Goal: Task Accomplishment & Management: Use online tool/utility

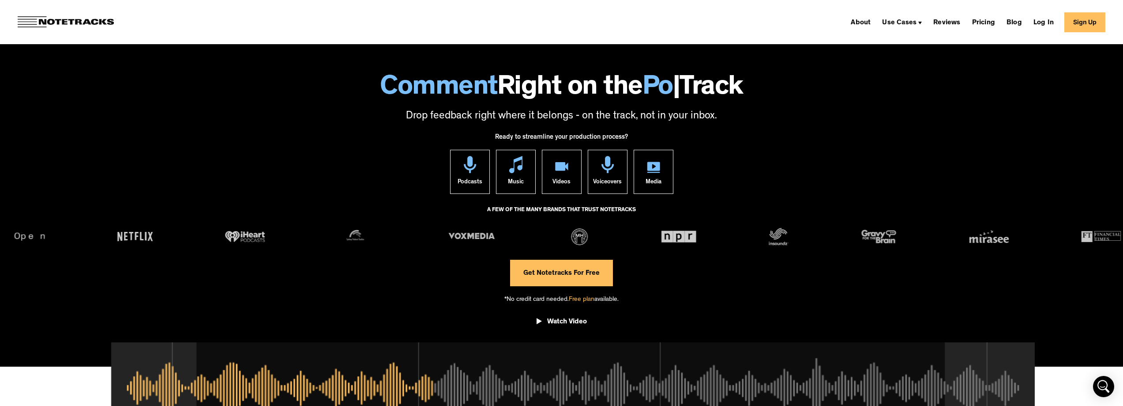
click at [565, 275] on link "Get Notetracks For Free" at bounding box center [561, 272] width 103 height 26
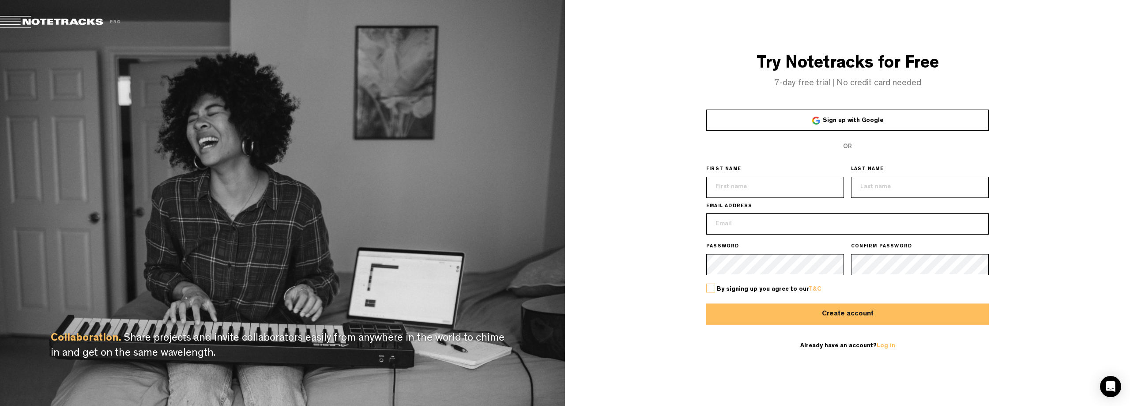
click at [785, 119] on link "Sign up with Google" at bounding box center [847, 119] width 282 height 21
click at [836, 121] on span "Sign up with Google" at bounding box center [853, 120] width 60 height 6
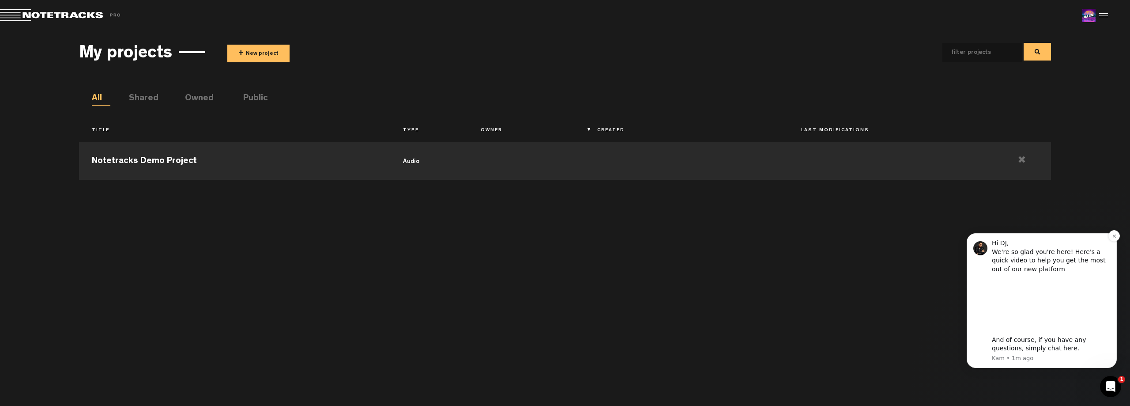
click at [978, 250] on img "message notification from Kam, 1m ago. Hi DJ, We're so glad you're here! Here's…" at bounding box center [980, 248] width 14 height 14
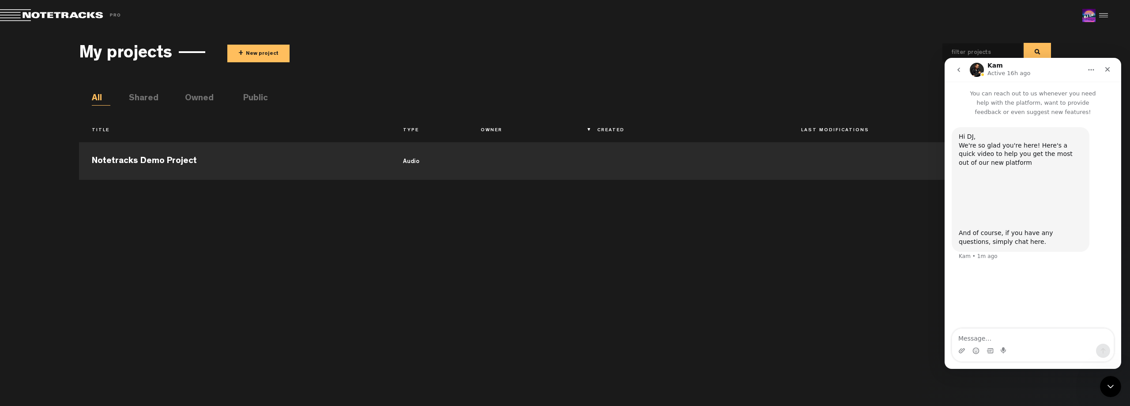
click at [976, 68] on img "Intercom messenger" at bounding box center [977, 70] width 14 height 14
click at [1101, 70] on div "Close" at bounding box center [1107, 69] width 16 height 16
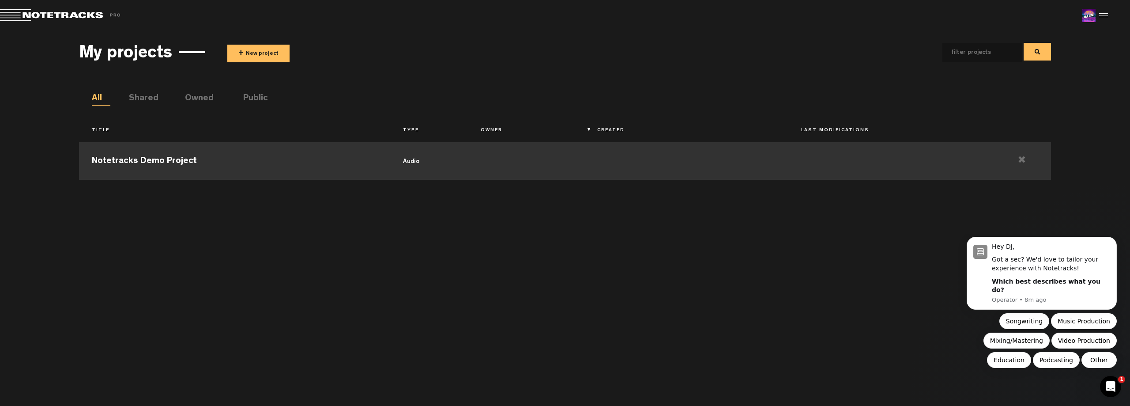
click at [200, 150] on td "Notetracks Demo Project" at bounding box center [234, 160] width 311 height 40
click at [241, 157] on td "Notetracks Demo Project" at bounding box center [234, 160] width 311 height 40
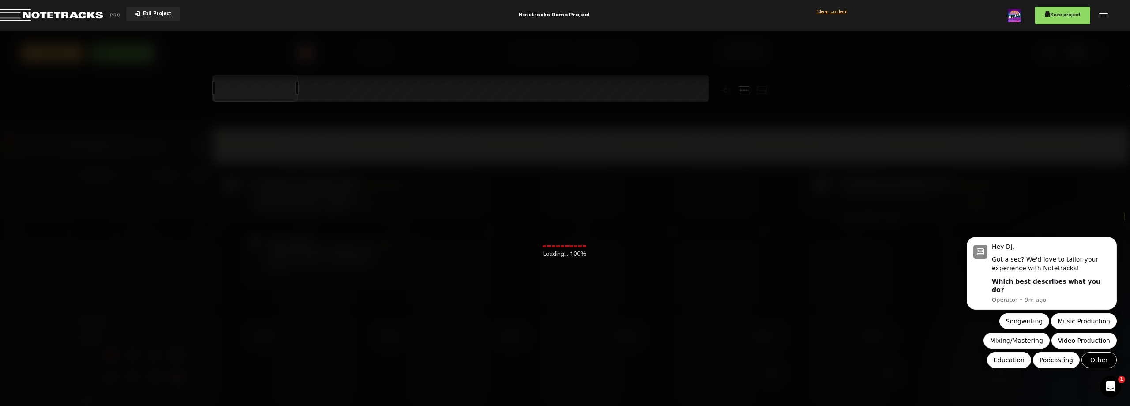
click at [1092, 357] on button "Other" at bounding box center [1098, 360] width 35 height 16
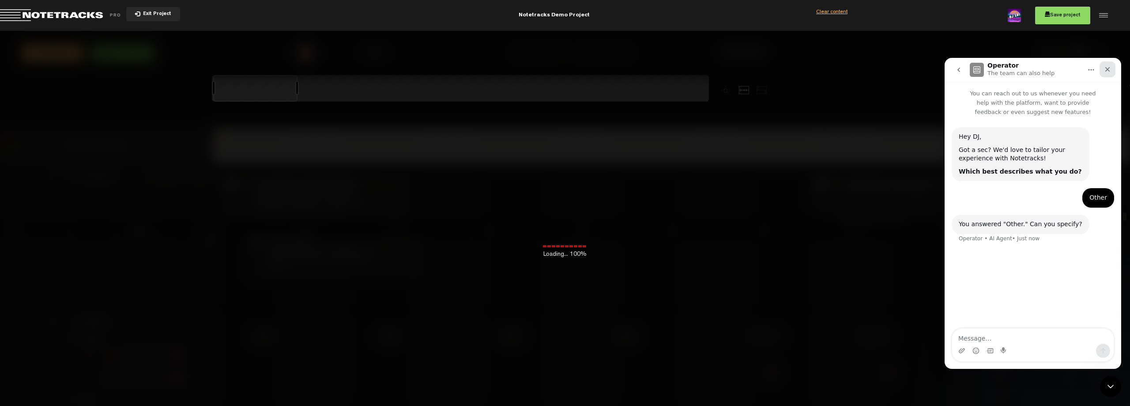
drag, startPoint x: 1106, startPoint y: 63, endPoint x: 2048, endPoint y: 122, distance: 944.0
click at [1106, 63] on div "Close" at bounding box center [1107, 69] width 16 height 16
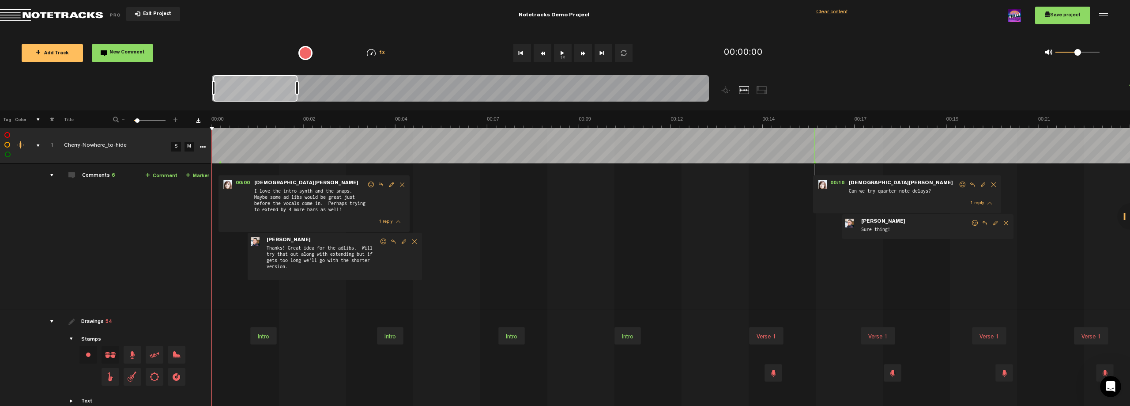
drag, startPoint x: 233, startPoint y: 120, endPoint x: 249, endPoint y: 118, distance: 16.0
click at [166, 226] on td "Comments 6 + Comment + Marker" at bounding box center [133, 237] width 158 height 146
click at [167, 225] on td "Comments 6 + Comment + Marker" at bounding box center [133, 237] width 158 height 146
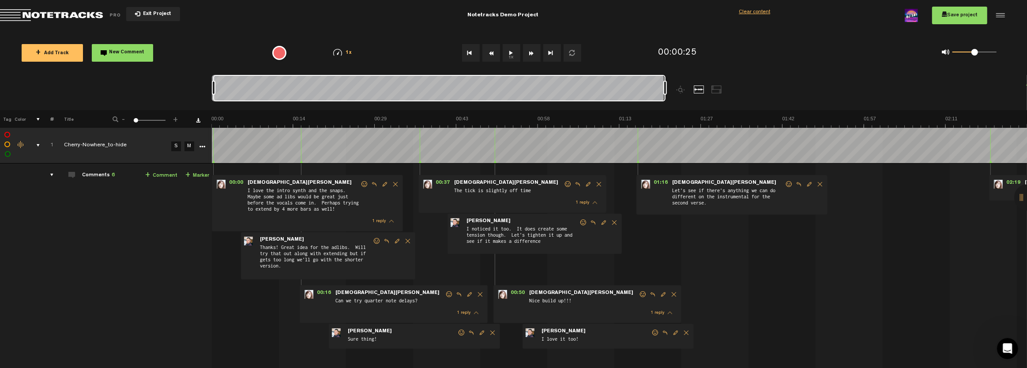
drag, startPoint x: 139, startPoint y: 120, endPoint x: 94, endPoint y: 126, distance: 45.8
click at [94, 126] on tr "Tag Color # Title - 1 100 1 +" at bounding box center [513, 119] width 1027 height 18
click at [489, 118] on img at bounding box center [618, 122] width 815 height 12
click at [113, 217] on td "Comments 6 + Comment + Marker" at bounding box center [133, 270] width 158 height 212
click at [44, 225] on td at bounding box center [47, 270] width 14 height 212
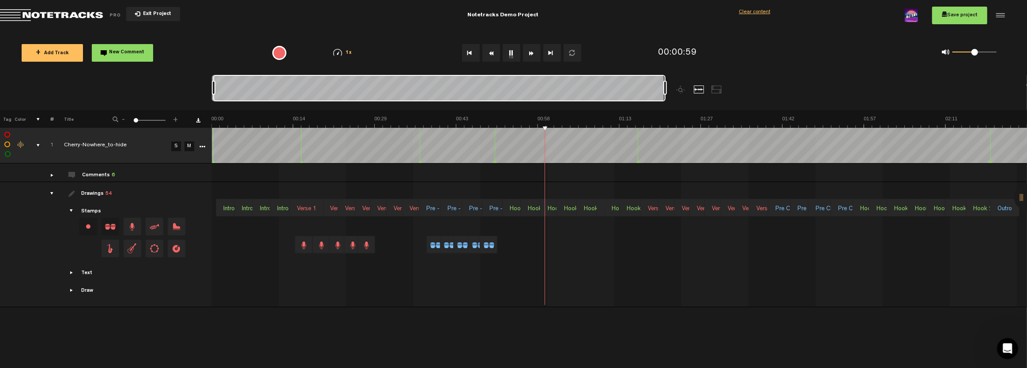
click at [116, 322] on div "+ New drawing Tag Color # Title - 1 100 1 + 1 Cherry-Nowhere_to-hide S M Update…" at bounding box center [513, 239] width 1027 height 258
click at [49, 192] on div "drawings" at bounding box center [48, 193] width 14 height 9
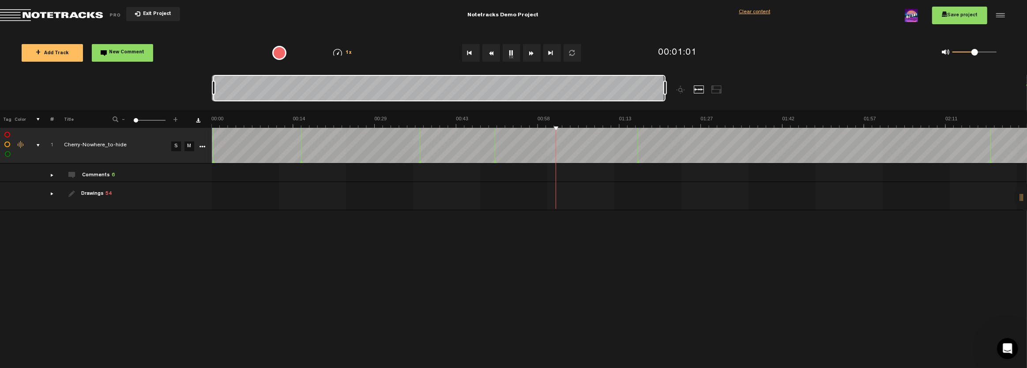
click at [104, 154] on td "Cherry-Nowhere_to-hide" at bounding box center [111, 146] width 115 height 36
drag, startPoint x: 154, startPoint y: 262, endPoint x: 285, endPoint y: 277, distance: 131.9
click at [153, 263] on div "+ New drawing Tag Color # Title - 1 100 1 + 1 Cherry-Nowhere_to-hide Cherry-Now…" at bounding box center [513, 239] width 1027 height 258
click at [66, 53] on span "+ Add Track" at bounding box center [52, 53] width 33 height 5
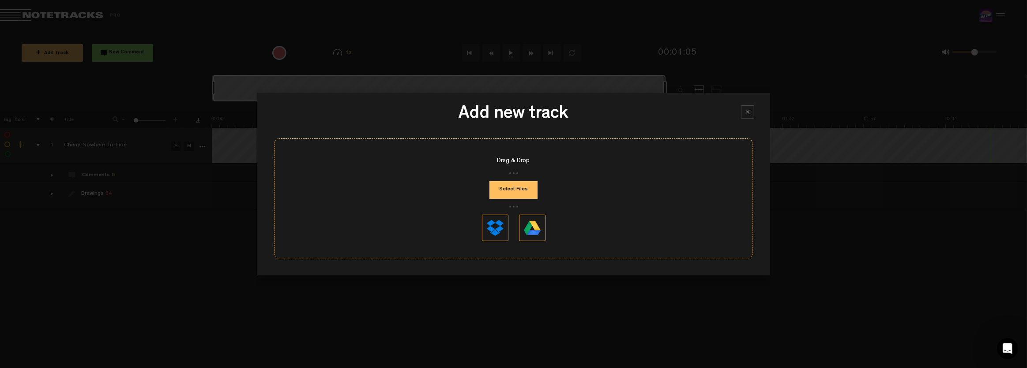
click at [750, 106] on div at bounding box center [747, 111] width 13 height 13
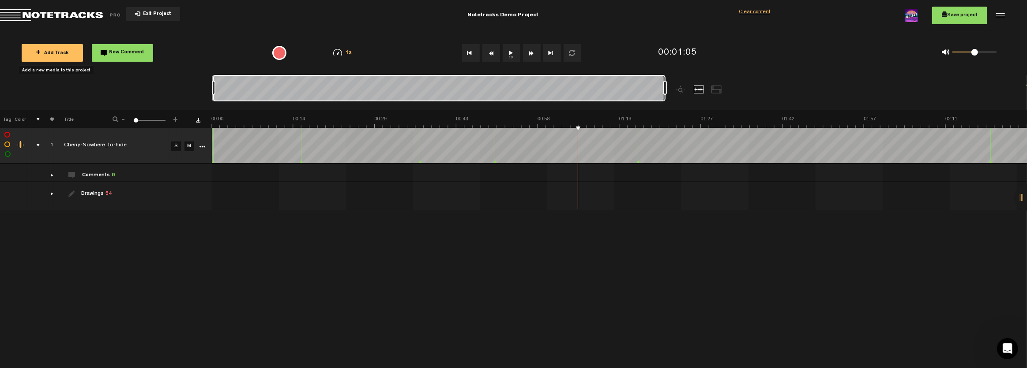
drag, startPoint x: 762, startPoint y: 13, endPoint x: 741, endPoint y: 22, distance: 22.0
click at [761, 13] on div "Clear content" at bounding box center [754, 13] width 31 height 8
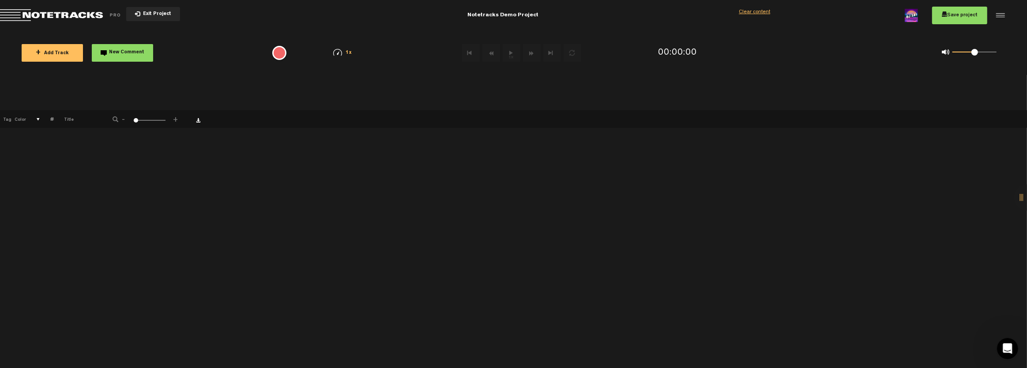
click at [57, 11] on span "Return to Project List" at bounding box center [62, 15] width 124 height 12
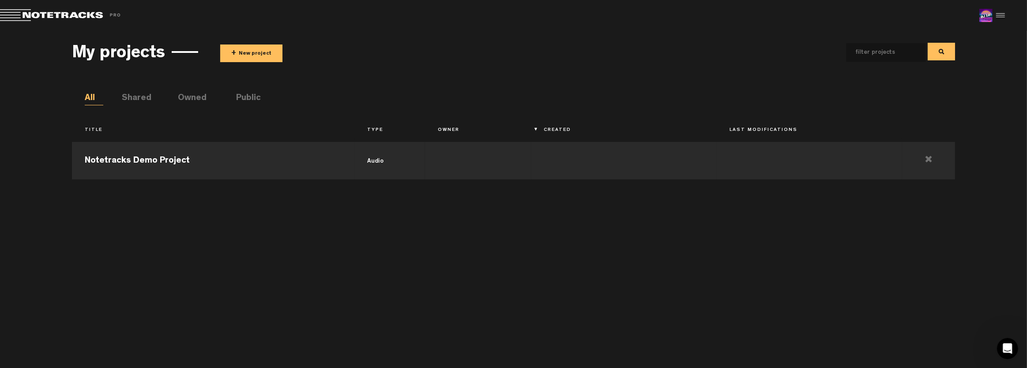
click at [269, 64] on div "My projects + New project" at bounding box center [513, 52] width 883 height 33
click at [262, 56] on button "+ New project" at bounding box center [251, 54] width 62 height 18
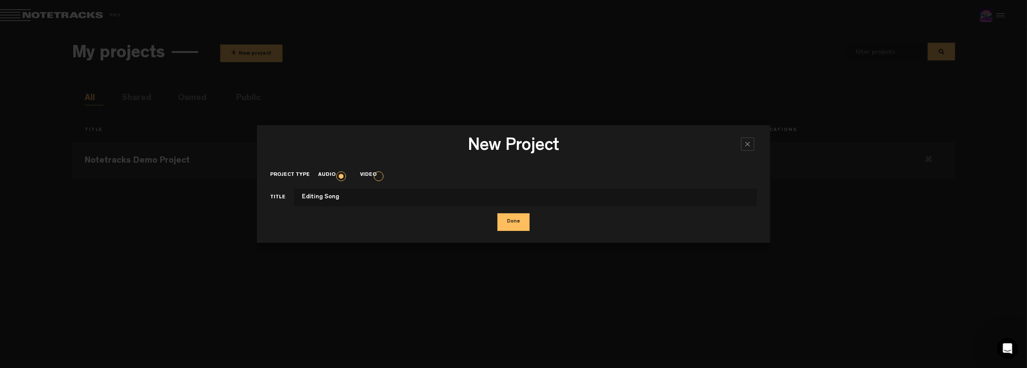
type input "Editing Song"
click at [511, 222] on button "Done" at bounding box center [513, 223] width 32 height 18
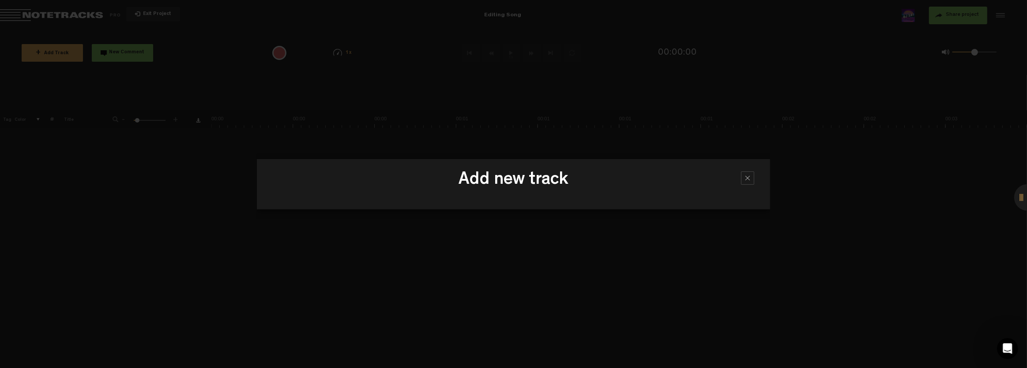
click at [674, 180] on h3 "Add new track" at bounding box center [513, 182] width 487 height 22
click at [497, 171] on h3 "Add new track" at bounding box center [513, 182] width 487 height 22
click at [755, 178] on h3 "Add new track" at bounding box center [513, 182] width 487 height 22
click at [750, 180] on div at bounding box center [747, 178] width 13 height 13
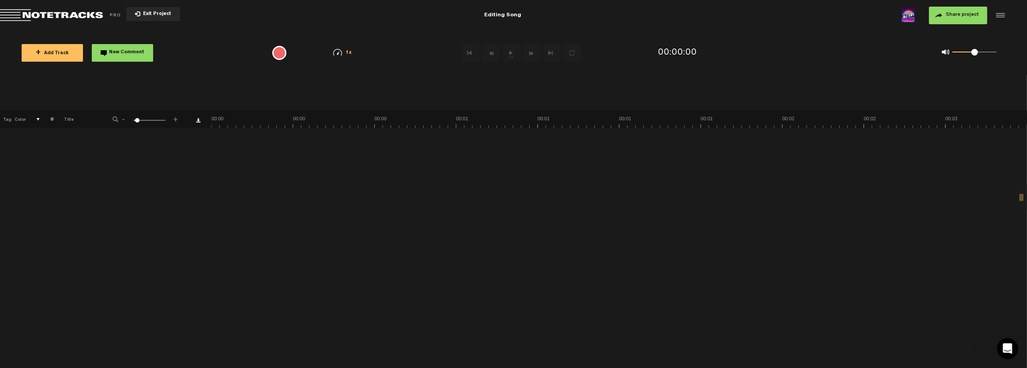
click at [48, 47] on button "+ Add Track" at bounding box center [52, 53] width 61 height 18
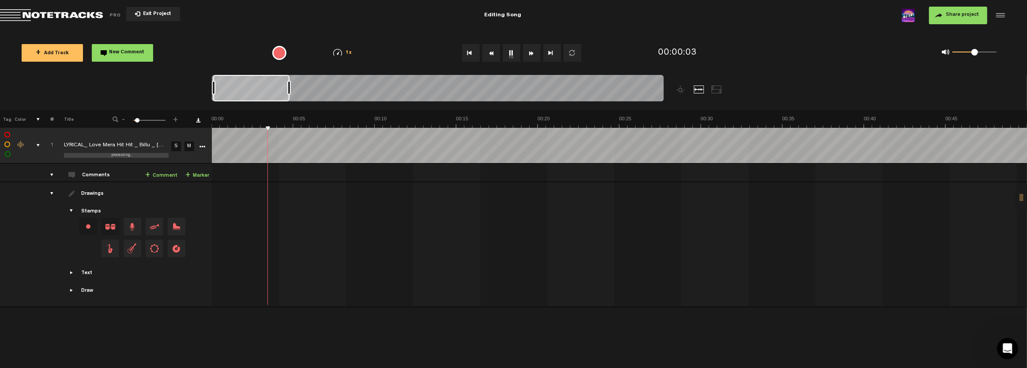
click at [121, 322] on div "+ New drawing Tag Color # Title - 1 100 6 + 1 processing... LYRICAL_ Love Mera …" at bounding box center [513, 239] width 1027 height 258
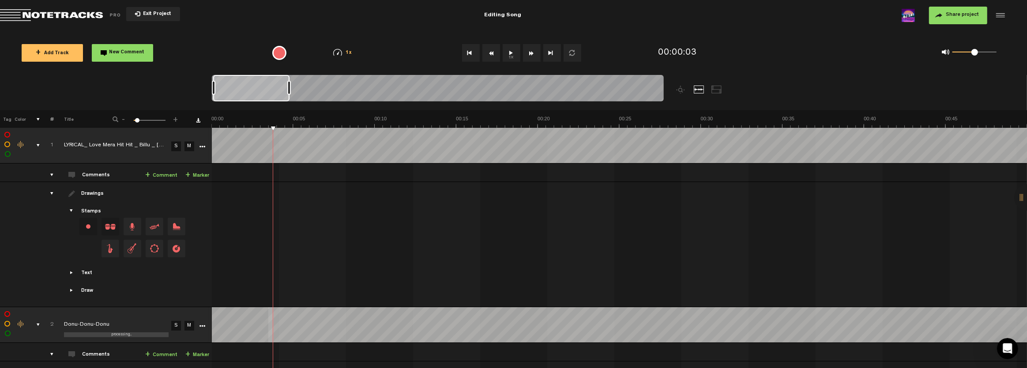
click at [239, 210] on table "1 completed LYRICAL_ Love Mera Hit Hit _ Billu _ [PERSON_NAME], [PERSON_NAME] _…" at bounding box center [513, 308] width 1027 height 360
click at [48, 189] on div "drawings" at bounding box center [48, 193] width 14 height 9
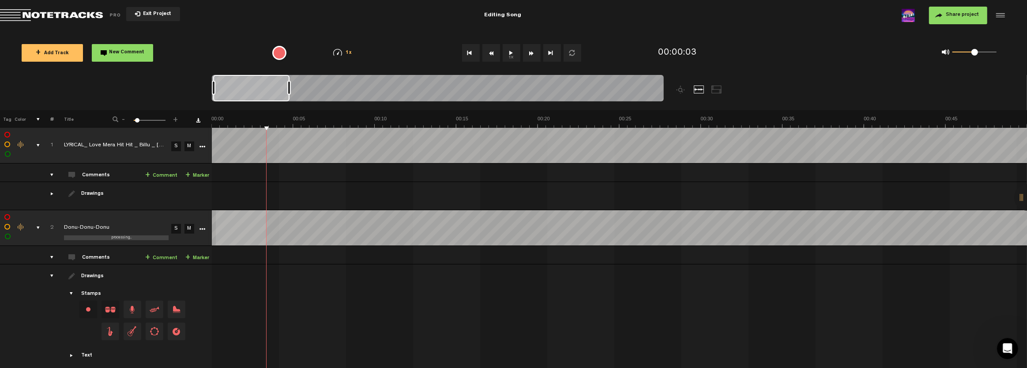
click at [195, 221] on tr "2 processing... Donu-Donu-Donu S M Export to Headliner Update Download Download…" at bounding box center [513, 228] width 1027 height 36
click at [51, 257] on div "comments" at bounding box center [48, 257] width 14 height 9
click at [52, 274] on div "drawings" at bounding box center [48, 276] width 14 height 9
click at [186, 229] on link "M" at bounding box center [189, 229] width 10 height 10
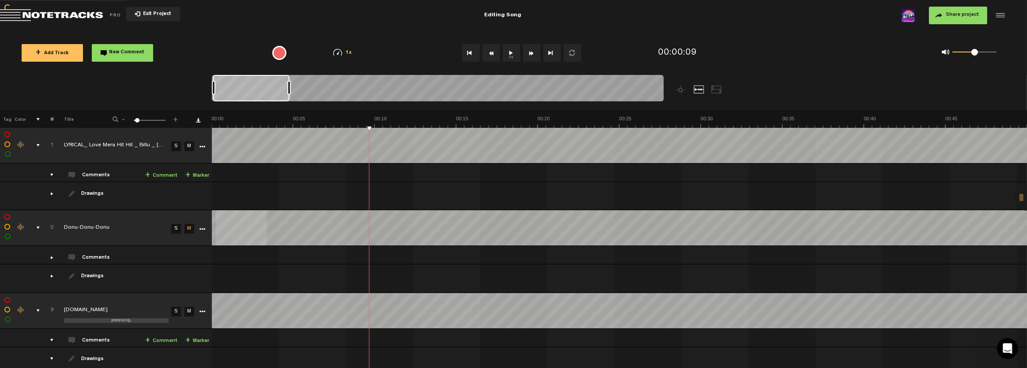
click at [187, 313] on link "M" at bounding box center [189, 312] width 10 height 10
click at [714, 87] on div at bounding box center [716, 90] width 11 height 8
click at [699, 88] on div at bounding box center [699, 90] width 11 height 8
click at [683, 91] on div at bounding box center [681, 90] width 11 height 8
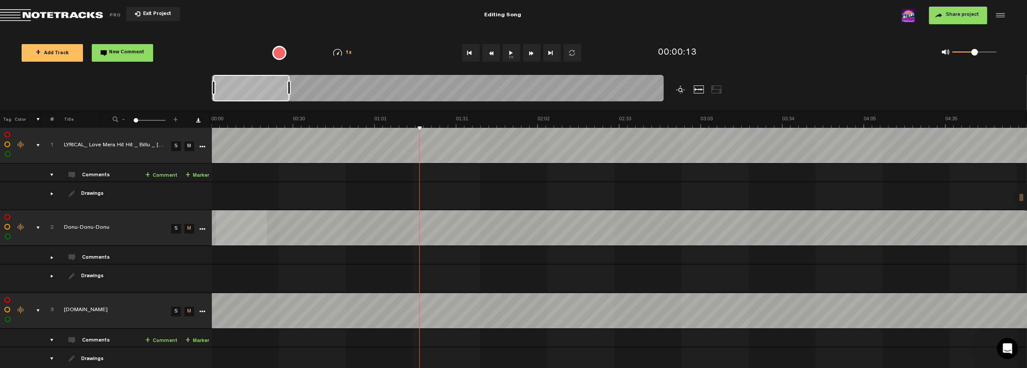
click at [680, 89] on div at bounding box center [681, 90] width 11 height 8
click at [1025, 191] on div at bounding box center [1027, 197] width 26 height 26
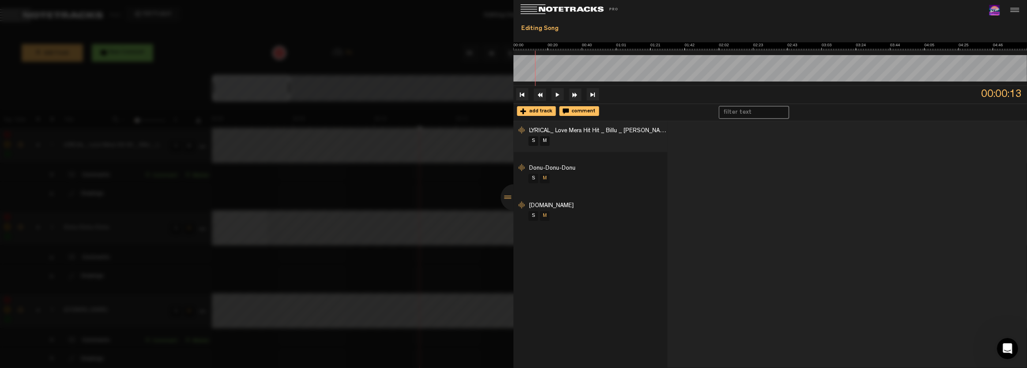
click at [886, 21] on div "Editing Song" at bounding box center [770, 28] width 507 height 15
click at [392, 198] on div at bounding box center [513, 184] width 1027 height 368
